Goal: Task Accomplishment & Management: Manage account settings

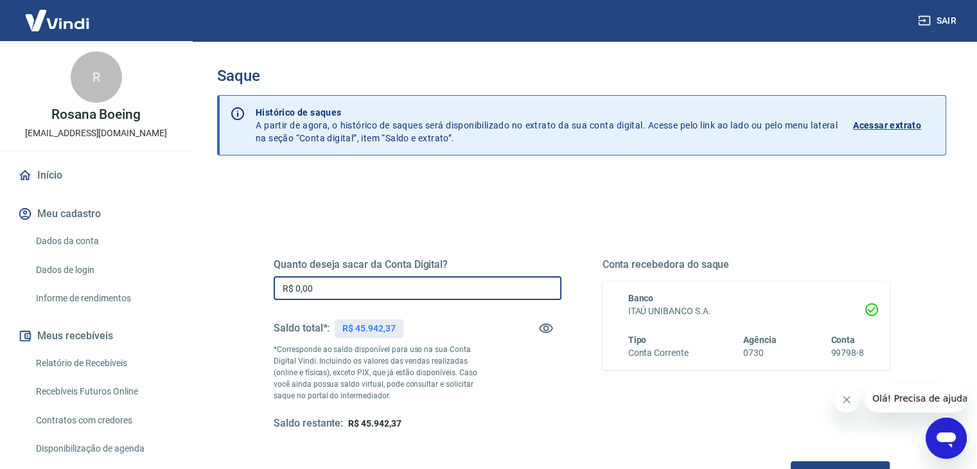
click at [323, 288] on input "R$ 0,00" at bounding box center [418, 288] width 288 height 24
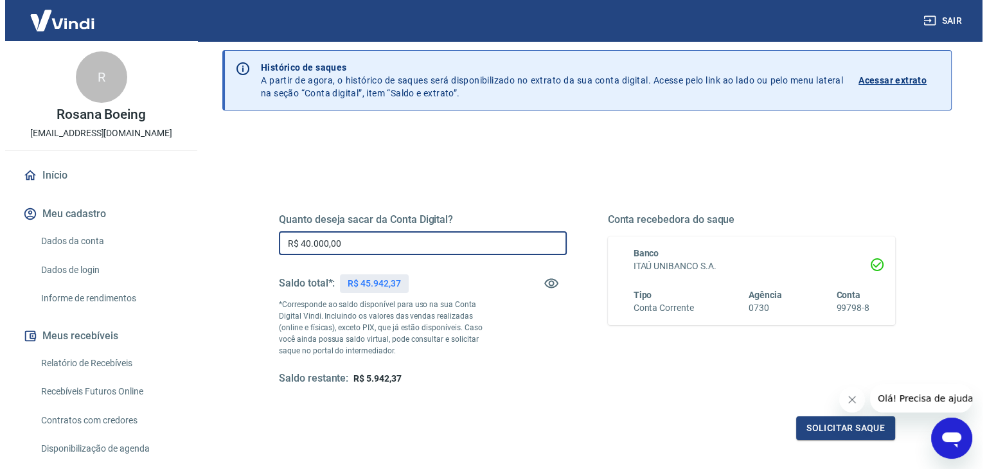
scroll to position [64, 0]
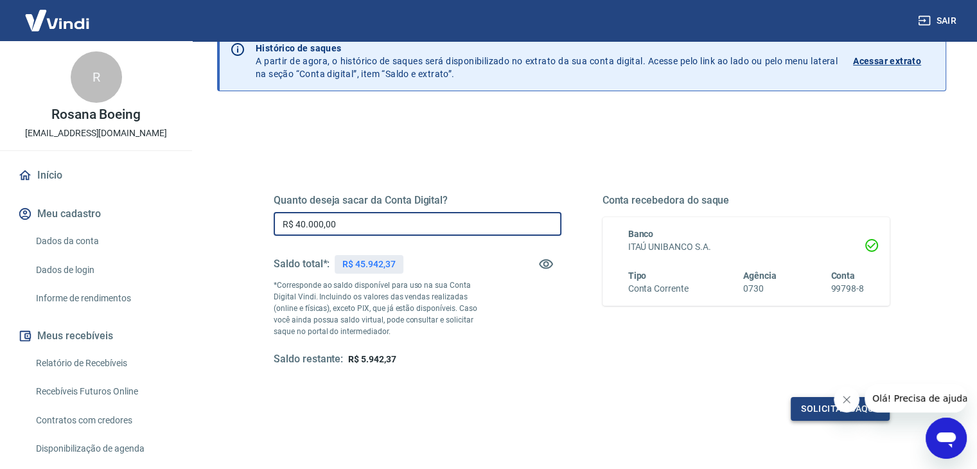
type input "R$ 40.000,00"
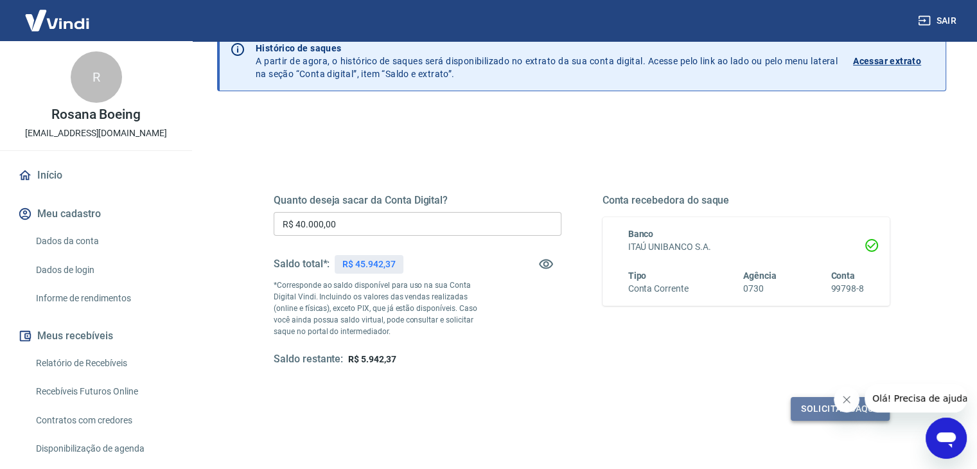
click at [815, 411] on button "Solicitar saque" at bounding box center [840, 409] width 99 height 24
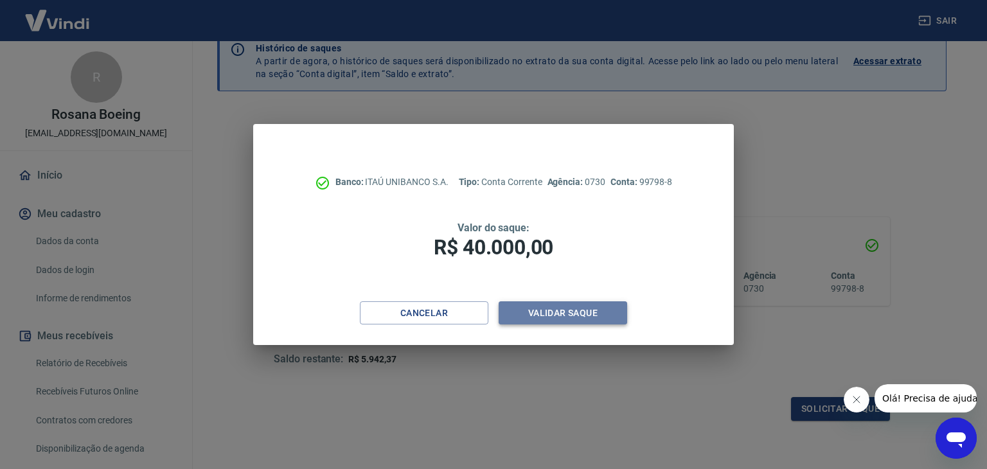
click at [561, 313] on button "Validar saque" at bounding box center [563, 313] width 128 height 24
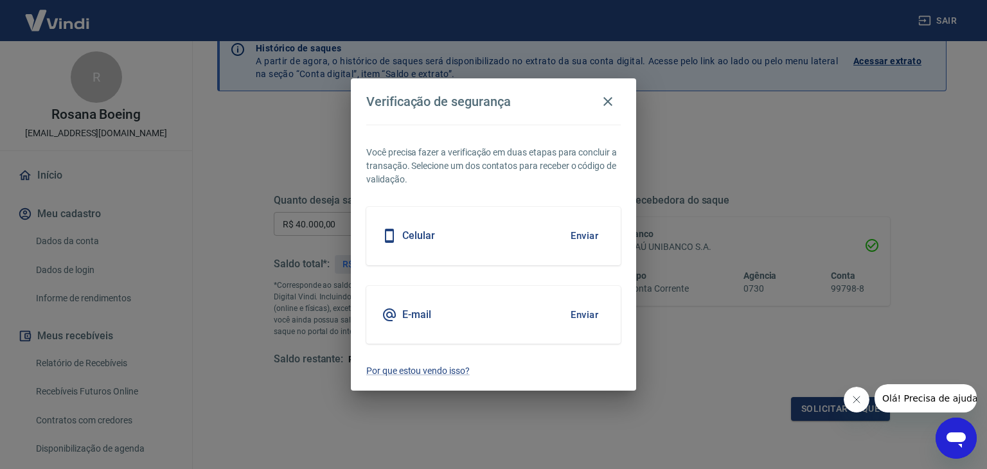
click at [455, 234] on div "Celular Enviar" at bounding box center [493, 236] width 254 height 58
click at [581, 238] on button "Enviar" at bounding box center [584, 235] width 42 height 27
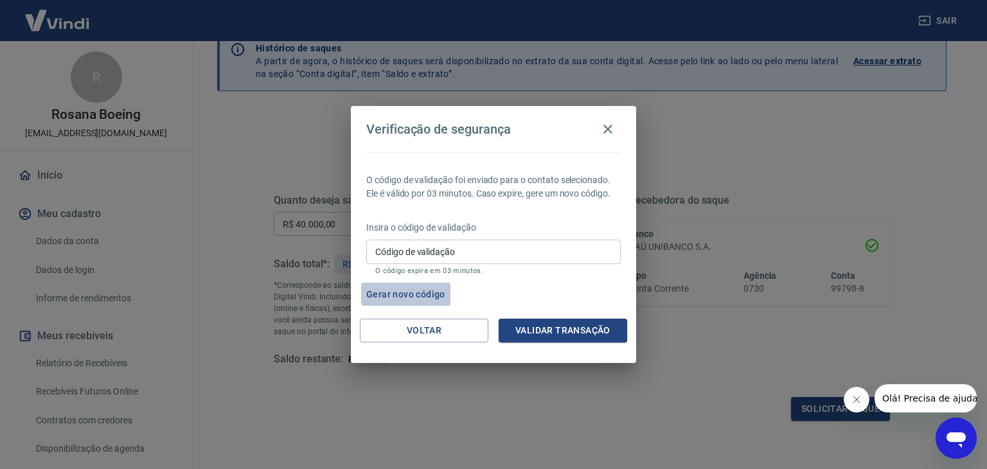
click at [430, 295] on button "Gerar novo código" at bounding box center [405, 295] width 89 height 24
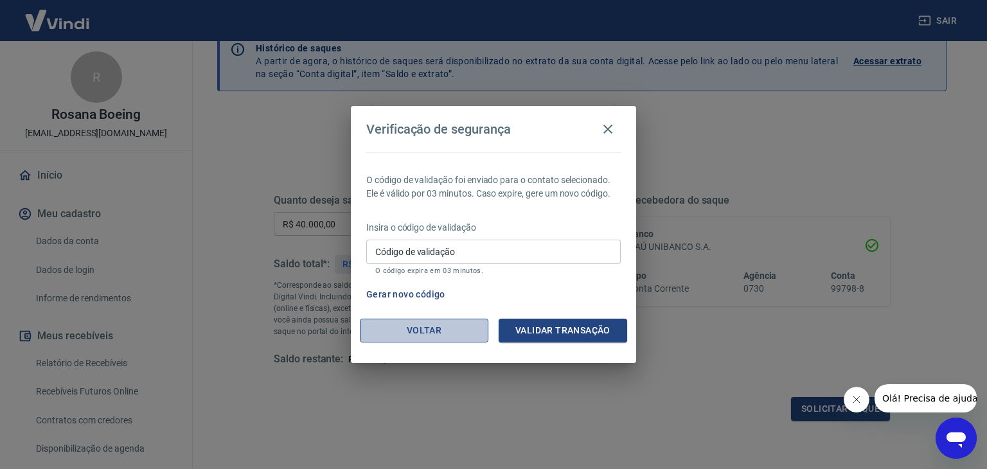
click at [428, 333] on button "Voltar" at bounding box center [424, 331] width 128 height 24
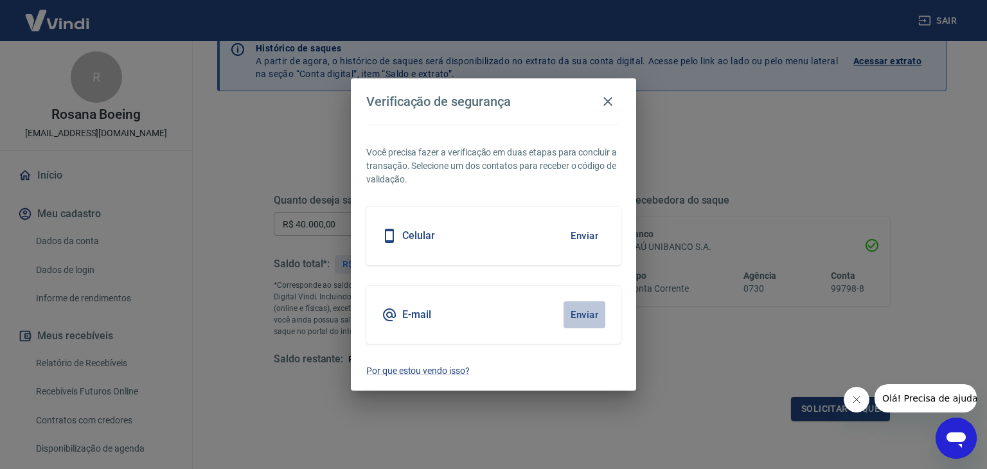
click at [588, 312] on button "Enviar" at bounding box center [584, 314] width 42 height 27
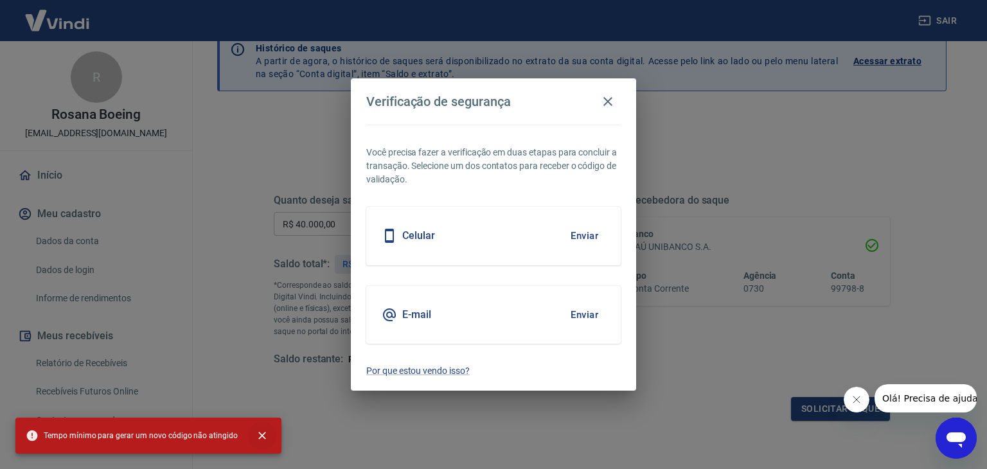
click at [256, 434] on icon "close" at bounding box center [262, 435] width 13 height 13
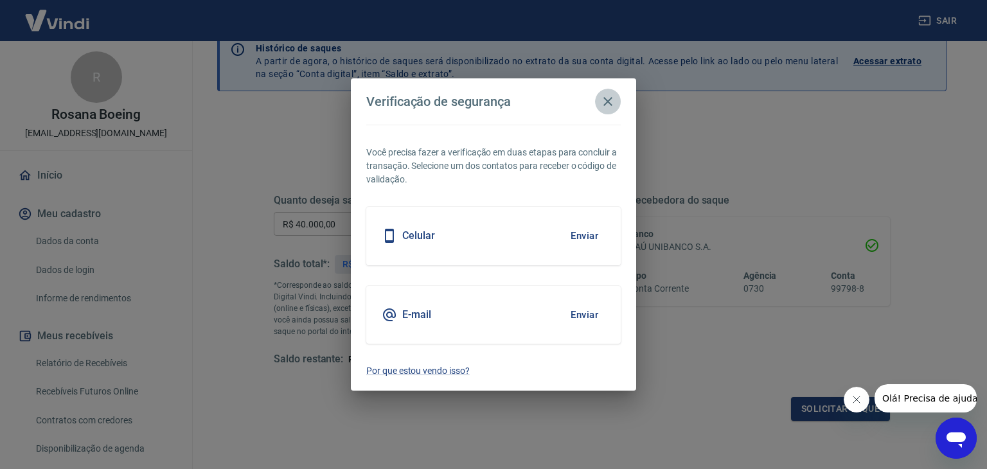
click at [601, 95] on icon "button" at bounding box center [607, 101] width 15 height 15
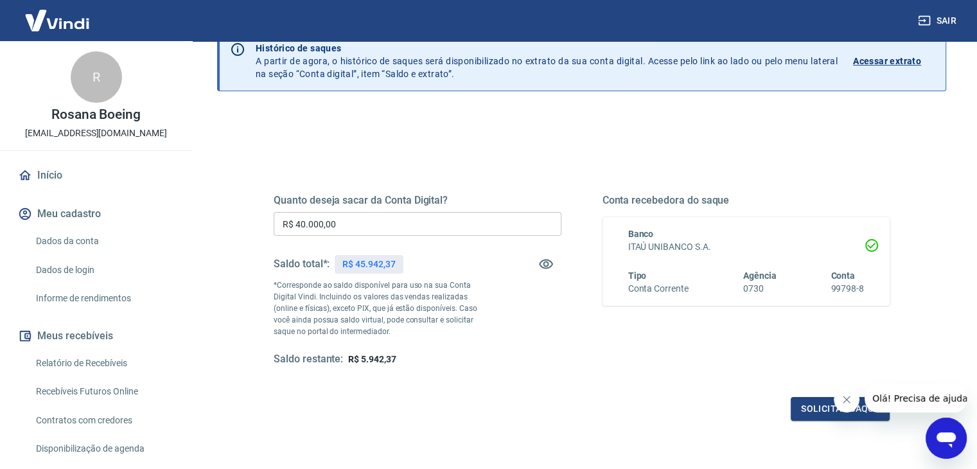
click at [849, 398] on icon "Fechar mensagem da empresa" at bounding box center [847, 399] width 10 height 10
click at [843, 409] on button "Solicitar saque" at bounding box center [840, 409] width 99 height 24
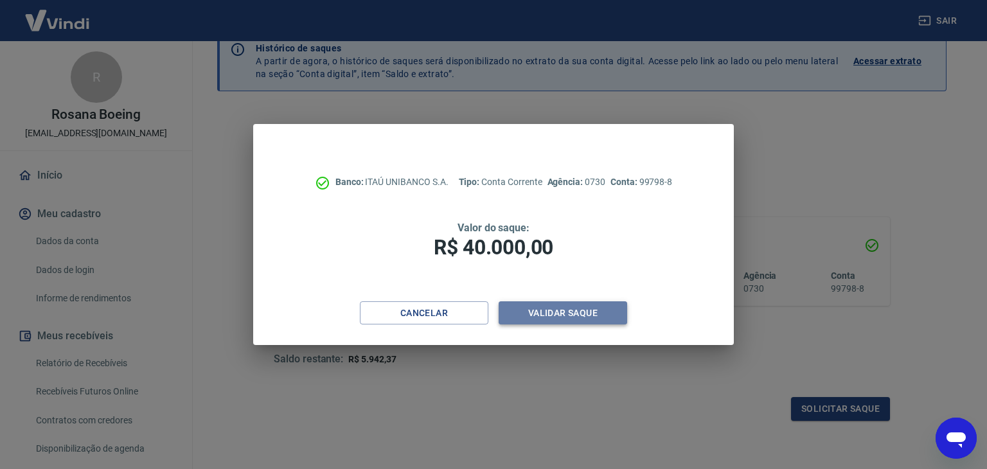
click at [554, 314] on button "Validar saque" at bounding box center [563, 313] width 128 height 24
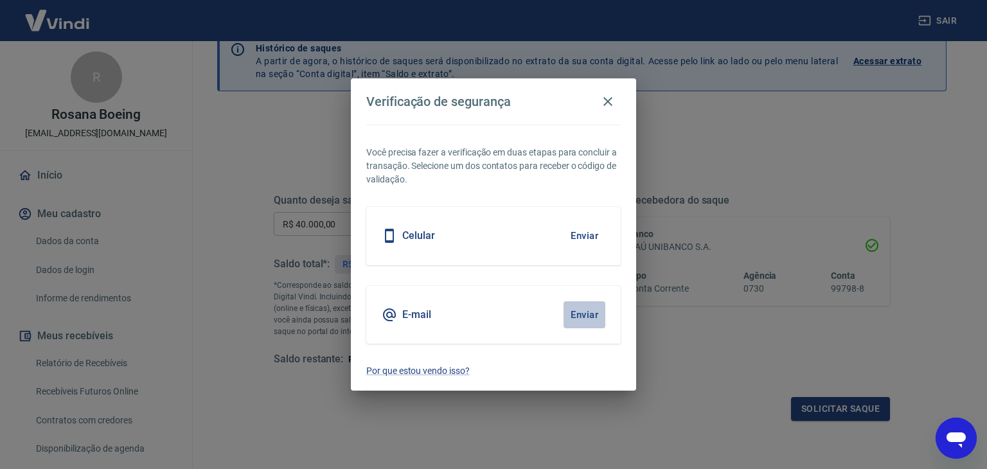
click at [593, 313] on button "Enviar" at bounding box center [584, 314] width 42 height 27
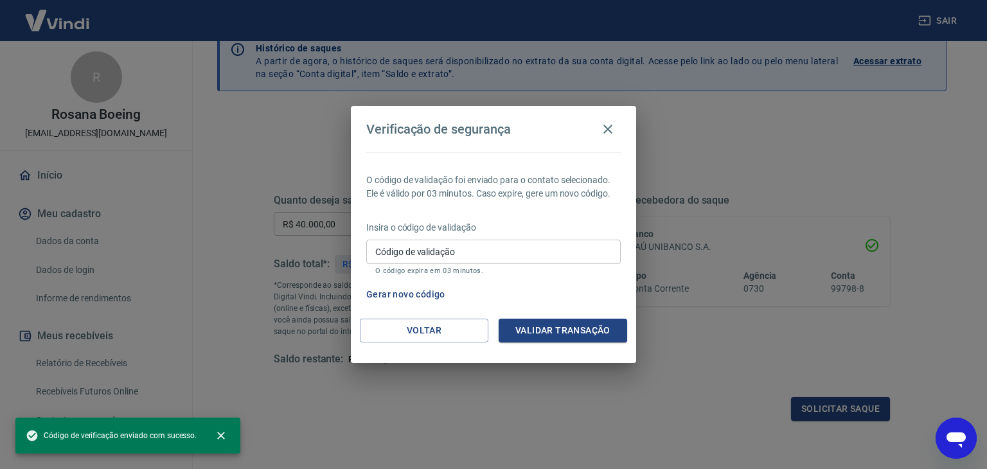
click at [506, 256] on input "Código de validação" at bounding box center [493, 252] width 254 height 24
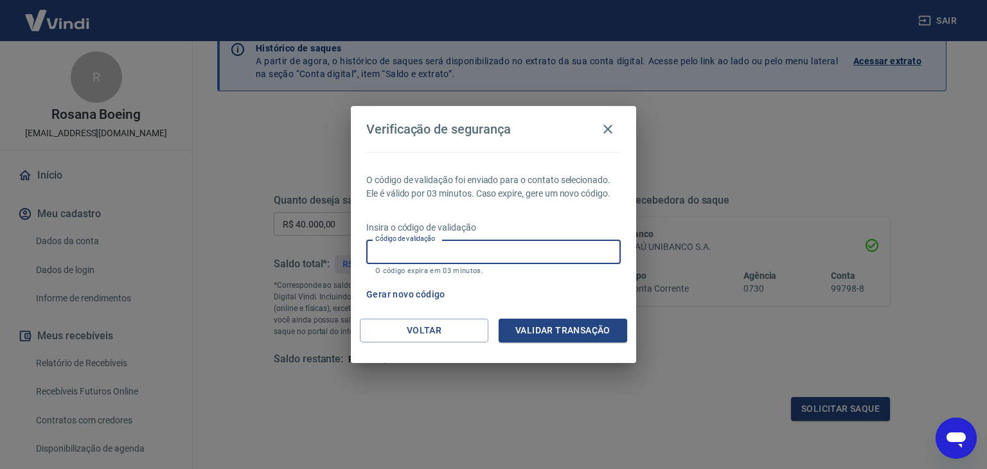
paste input "702359"
type input "702359"
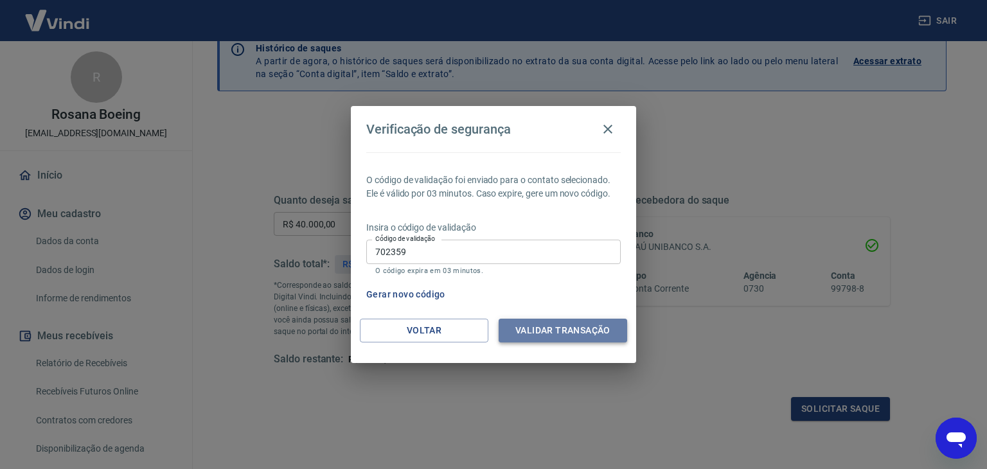
click at [539, 333] on button "Validar transação" at bounding box center [563, 331] width 128 height 24
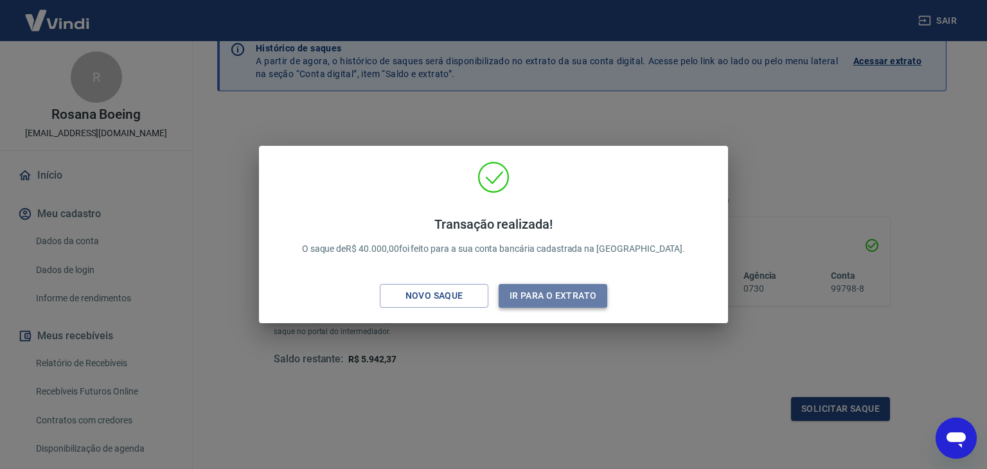
click at [551, 302] on button "Ir para o extrato" at bounding box center [553, 296] width 109 height 24
